Goal: Browse casually: Explore the website without a specific task or goal

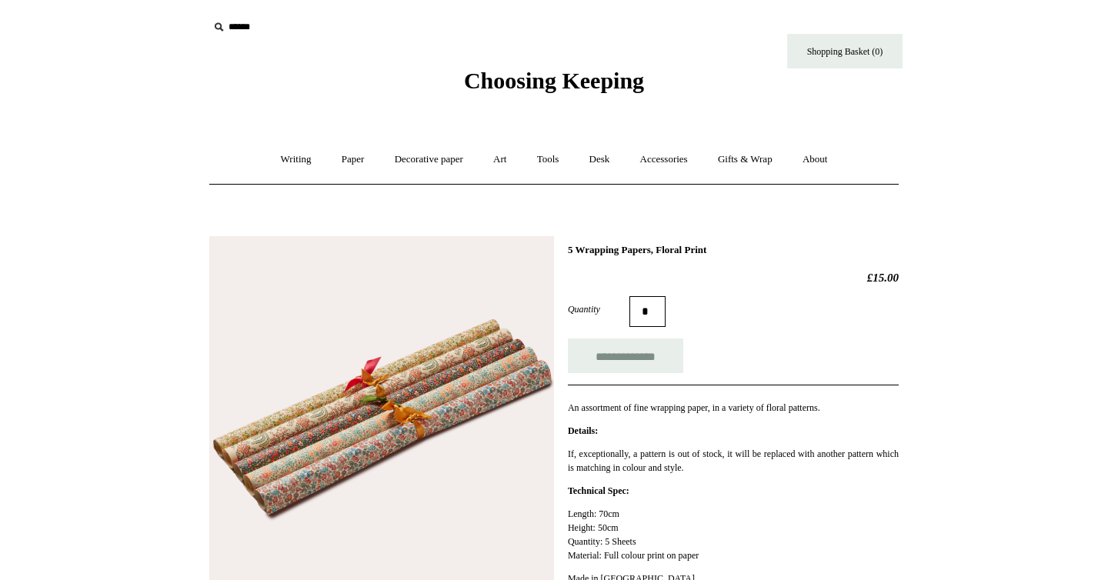
click at [562, 70] on span "Choosing Keeping" at bounding box center [554, 80] width 180 height 25
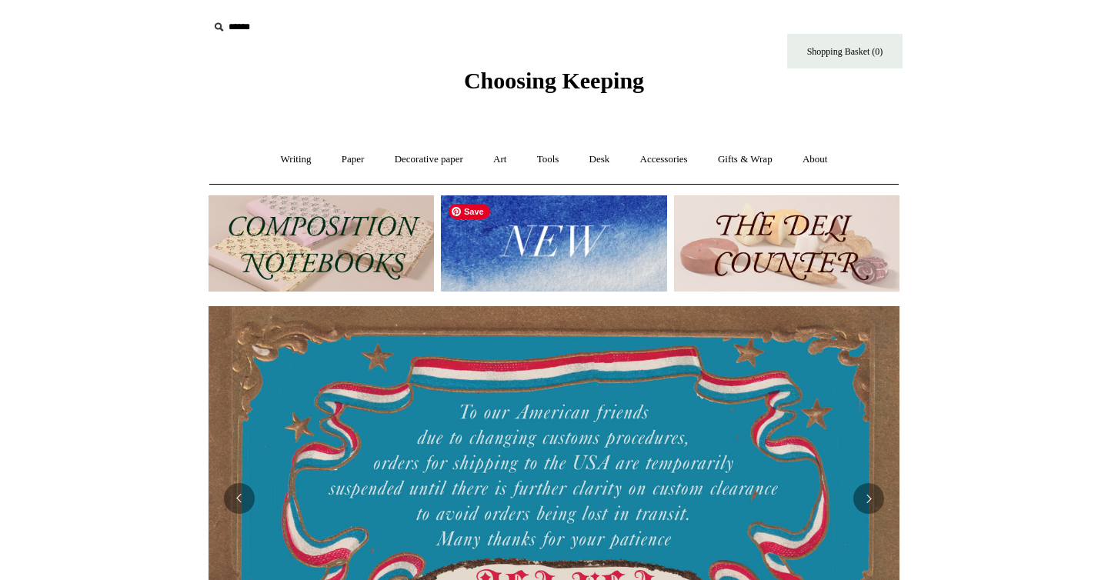
click at [506, 239] on img at bounding box center [554, 243] width 226 height 96
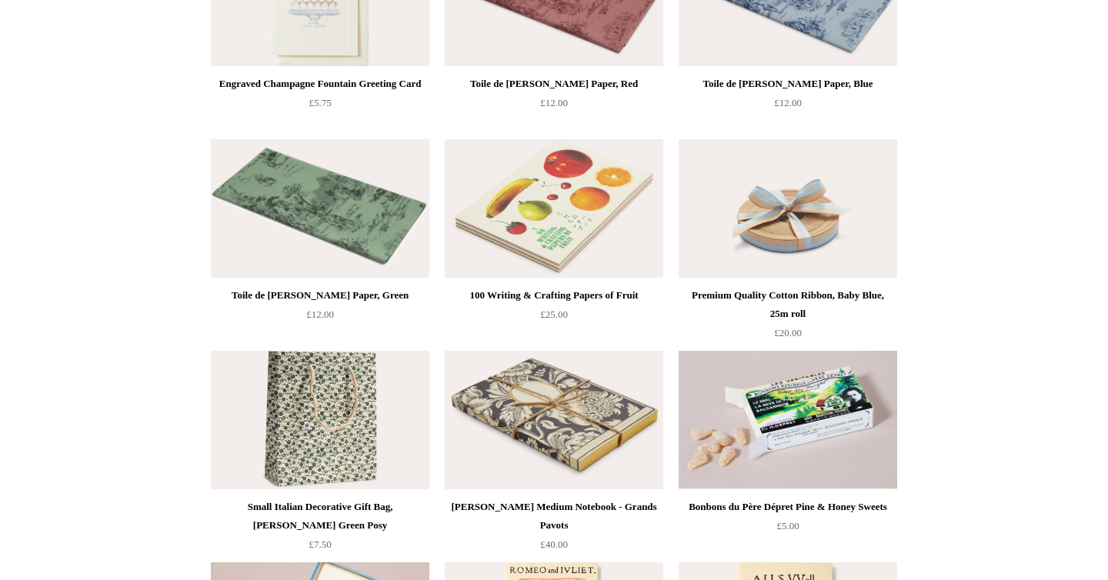
scroll to position [2393, 0]
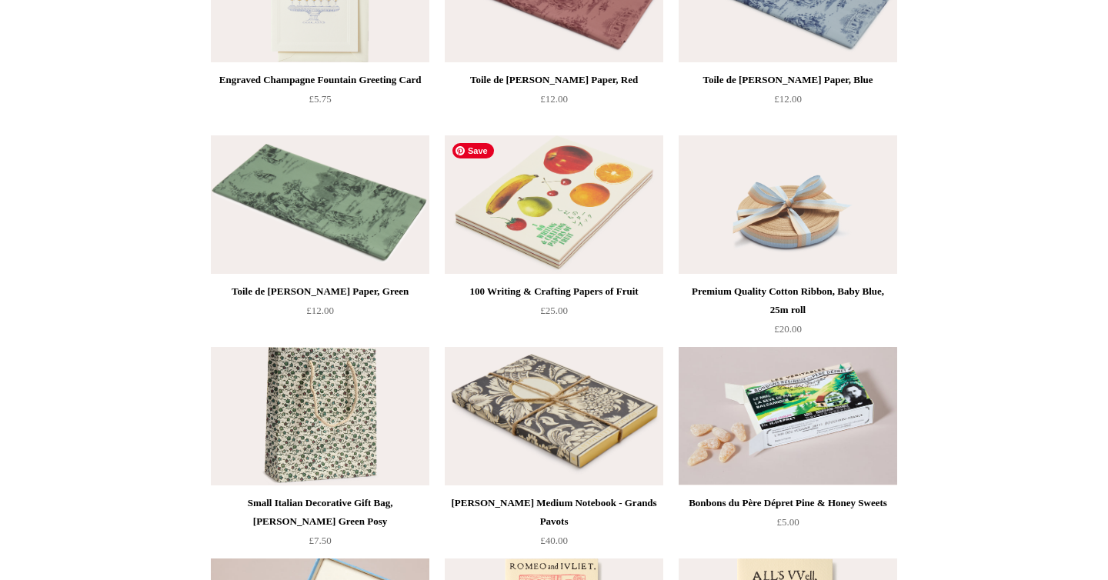
click at [570, 212] on img at bounding box center [554, 204] width 219 height 139
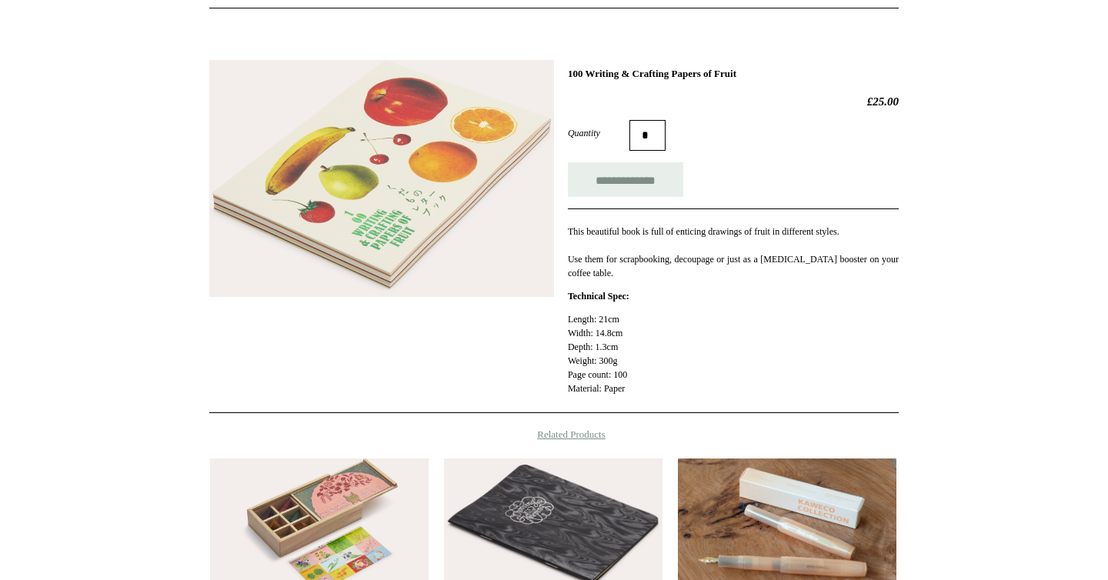
scroll to position [175, 0]
